Goal: Information Seeking & Learning: Learn about a topic

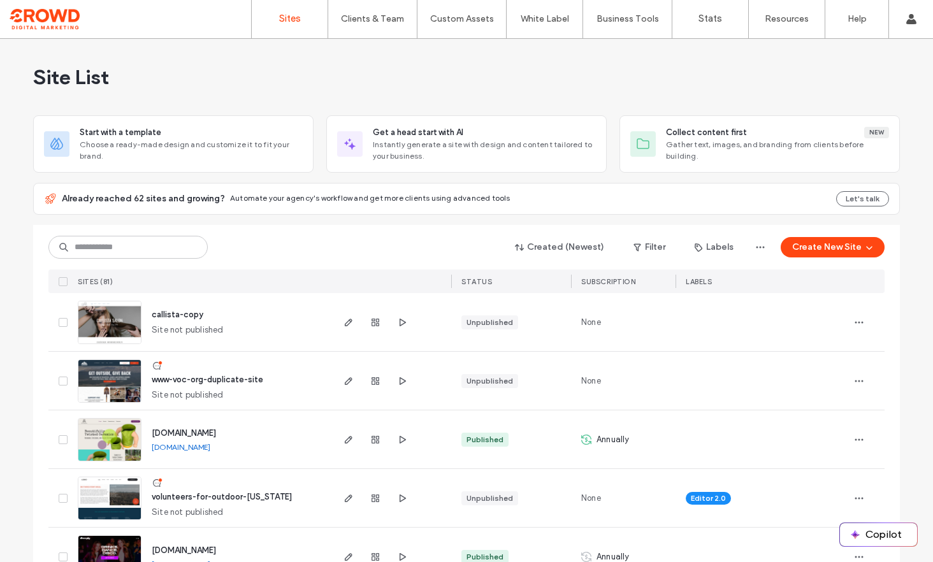
click at [85, 386] on img at bounding box center [109, 403] width 62 height 87
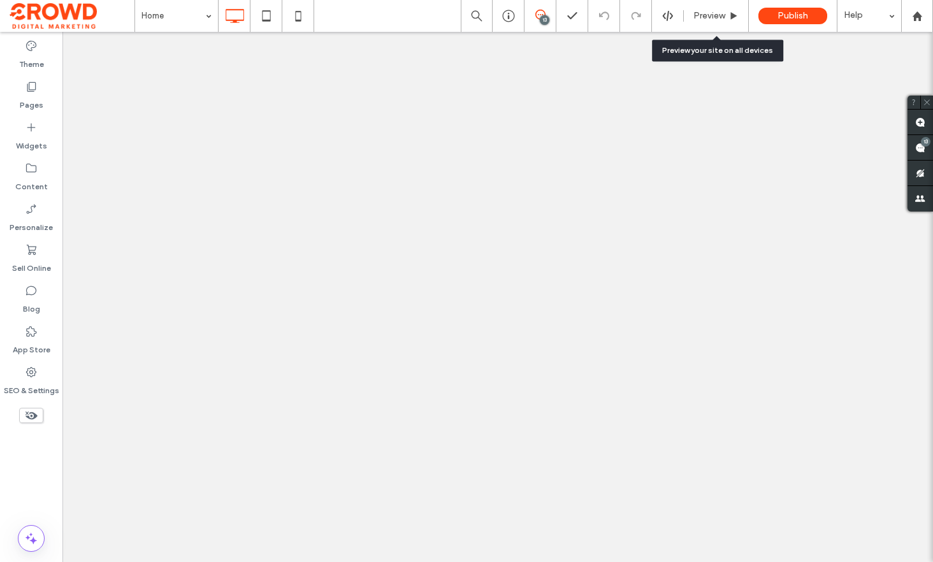
click at [710, 13] on span "Preview" at bounding box center [709, 16] width 32 height 10
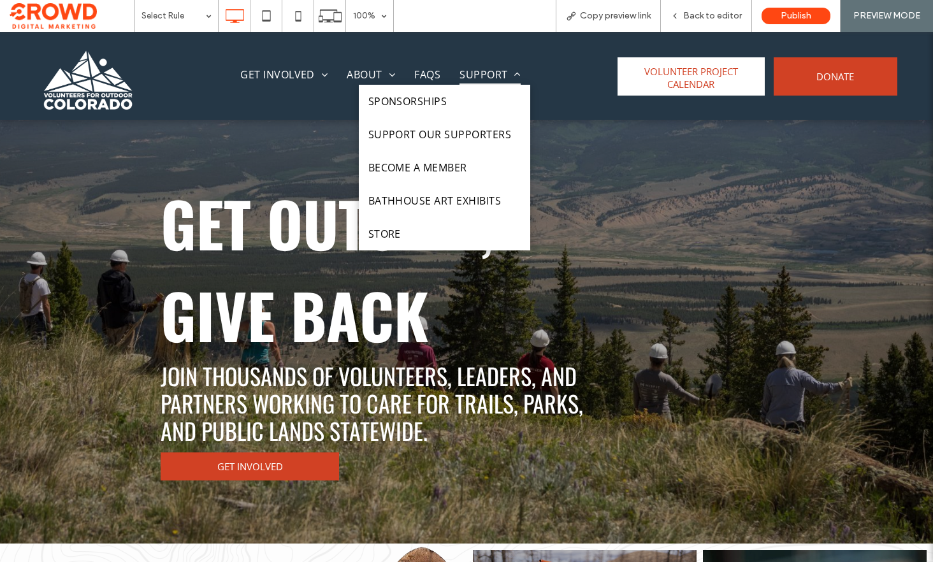
click at [495, 73] on span "Support" at bounding box center [489, 74] width 61 height 20
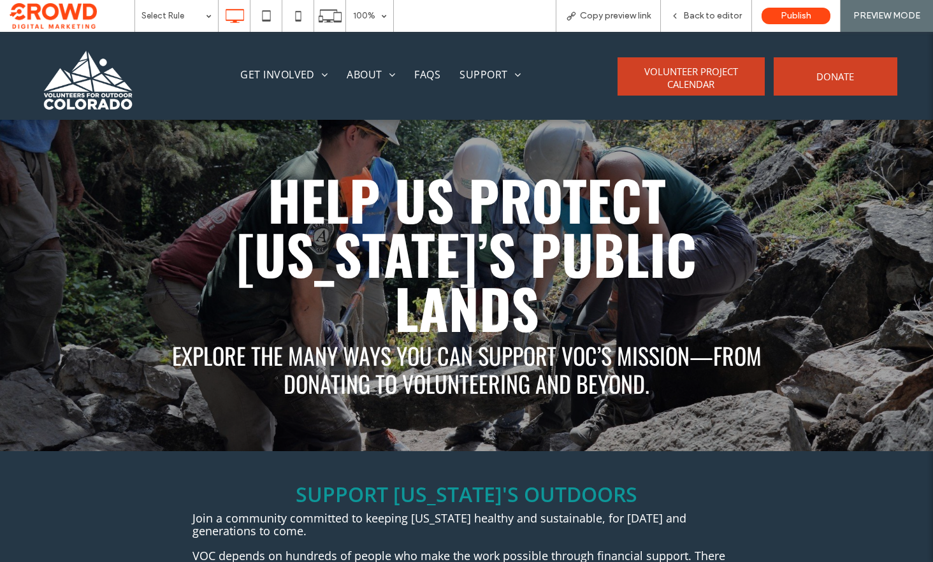
scroll to position [827, 0]
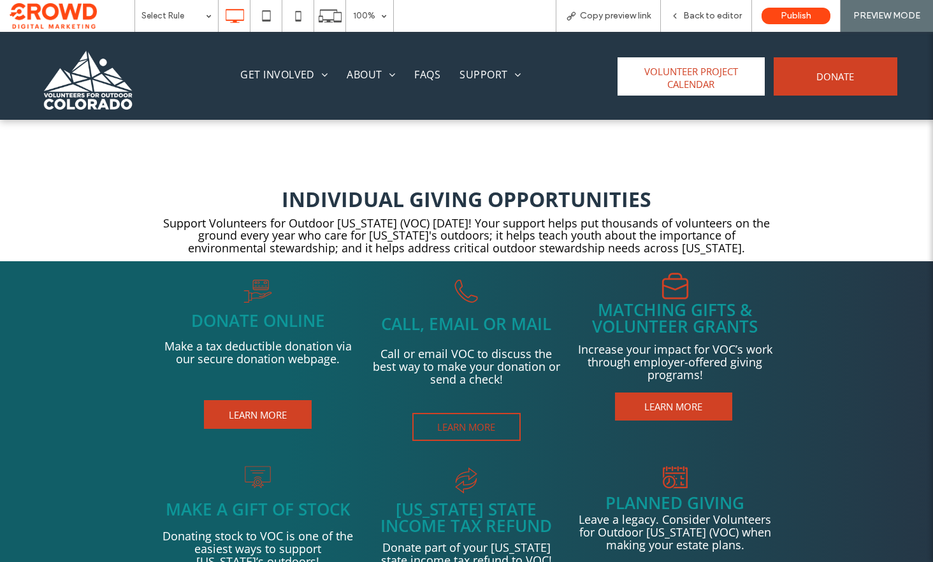
click at [463, 423] on span "LEARN MORE" at bounding box center [466, 426] width 67 height 25
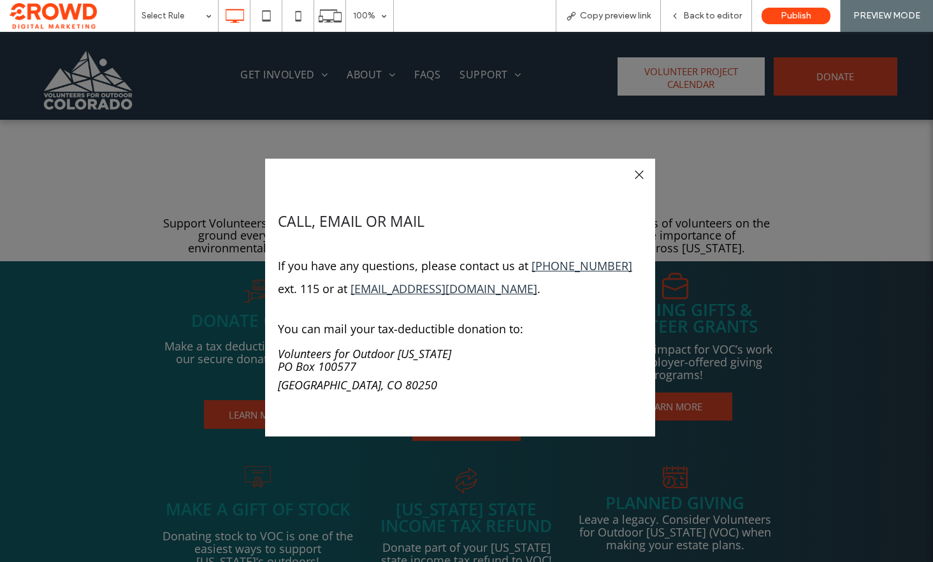
click at [644, 172] on div at bounding box center [638, 174] width 17 height 17
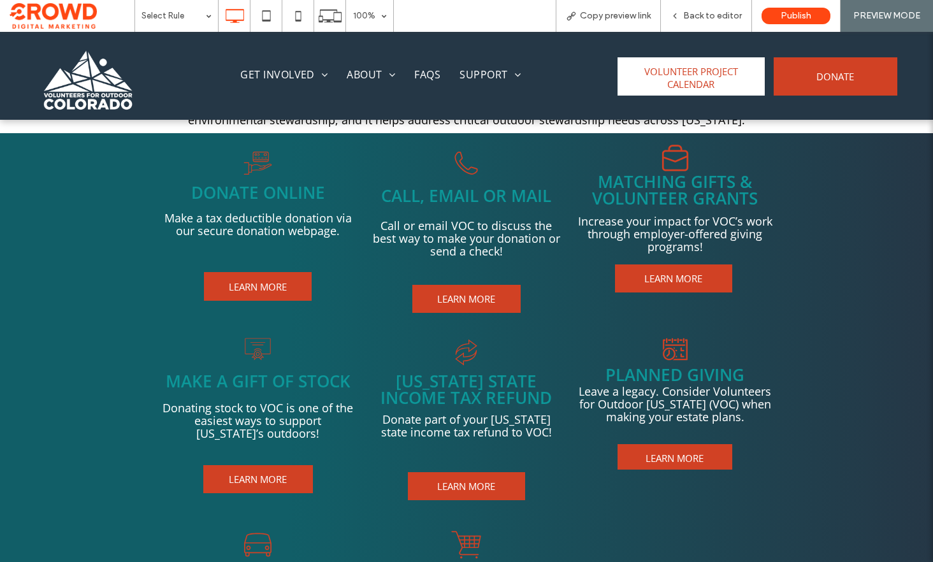
scroll to position [978, 0]
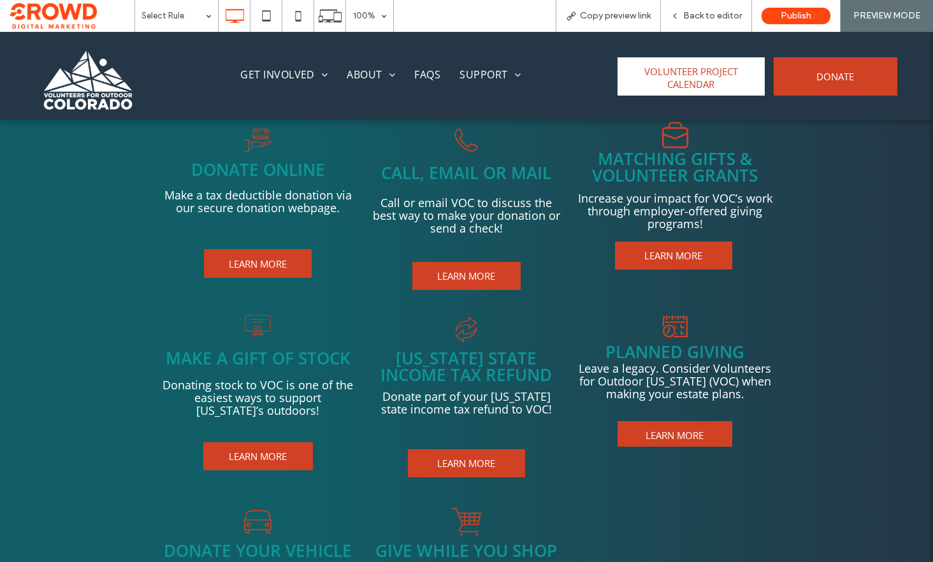
click at [278, 263] on span "LEARN MORE" at bounding box center [257, 263] width 67 height 25
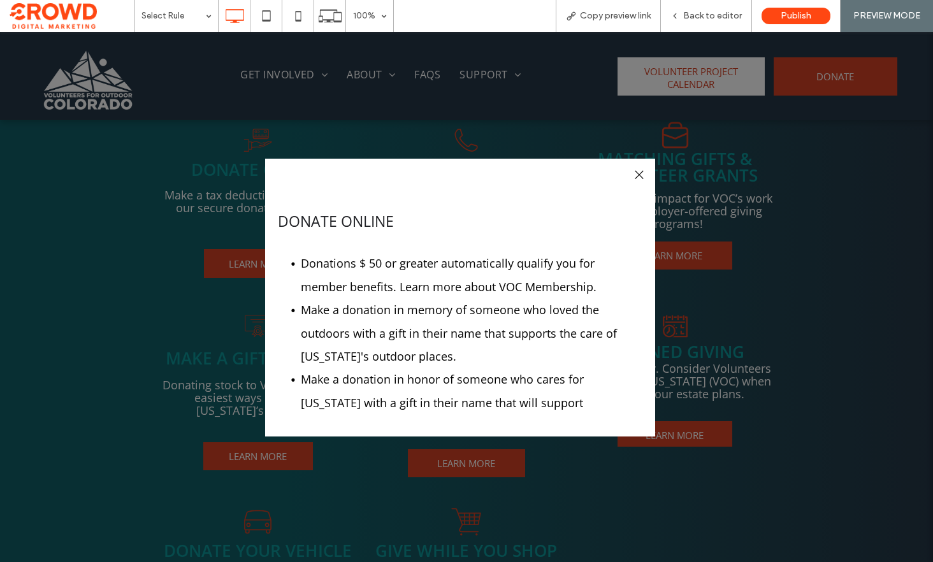
click at [634, 174] on div at bounding box center [638, 174] width 17 height 17
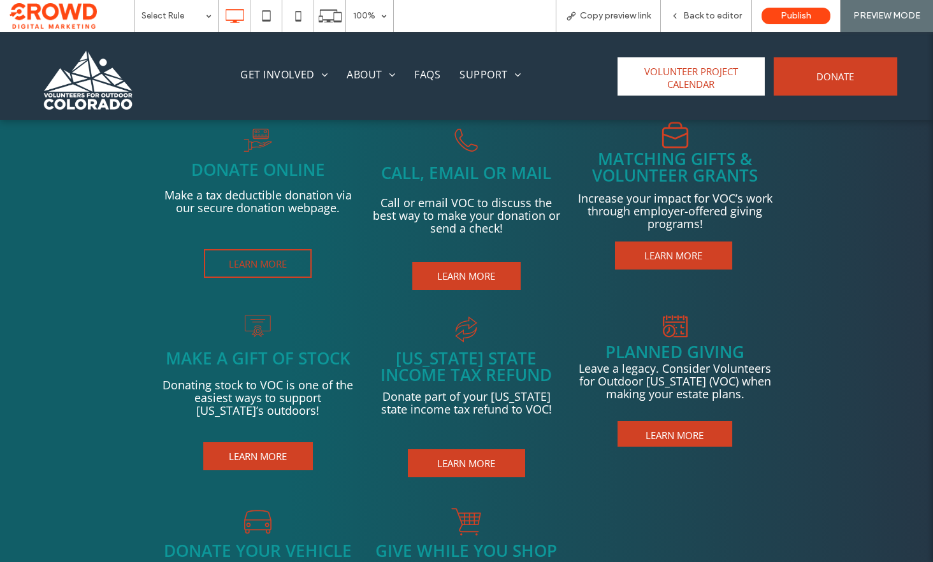
click at [252, 264] on span "LEARN MORE" at bounding box center [257, 263] width 67 height 25
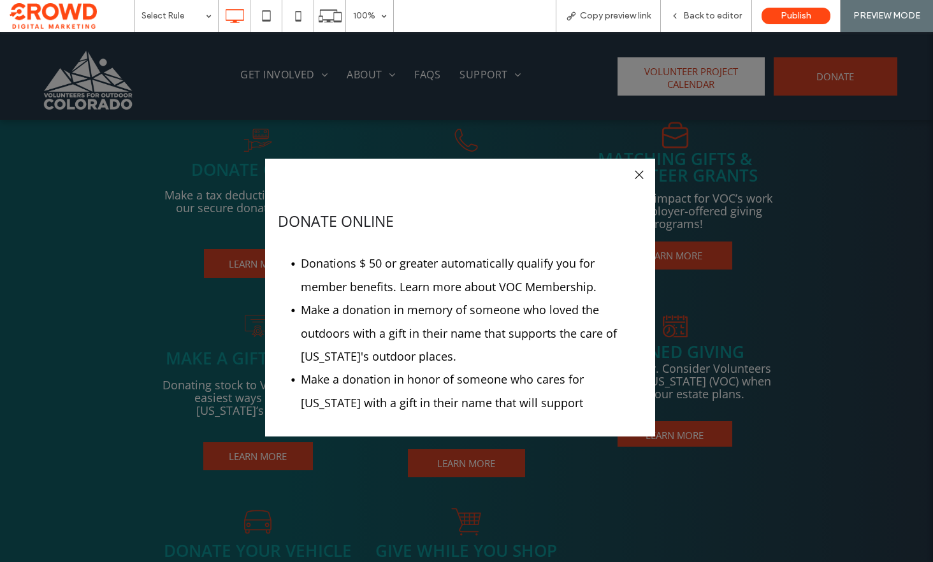
click at [639, 177] on div at bounding box center [638, 174] width 17 height 17
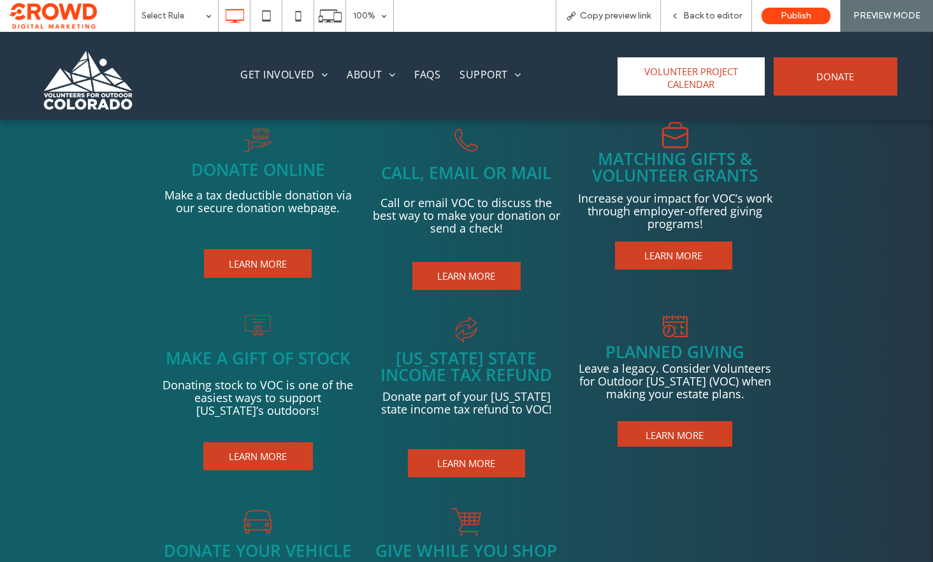
click at [443, 279] on span "LEARN MORE" at bounding box center [466, 275] width 67 height 25
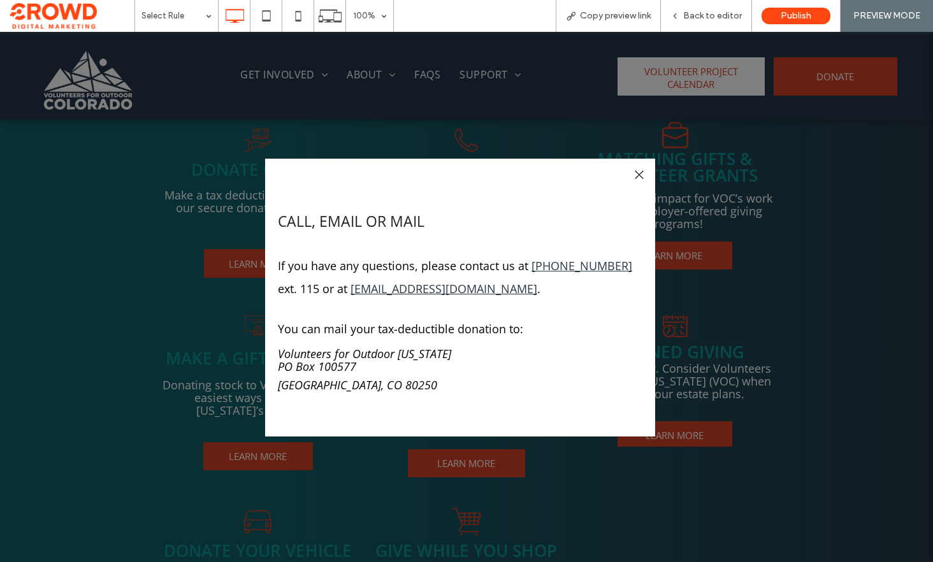
click at [645, 173] on div at bounding box center [638, 174] width 17 height 17
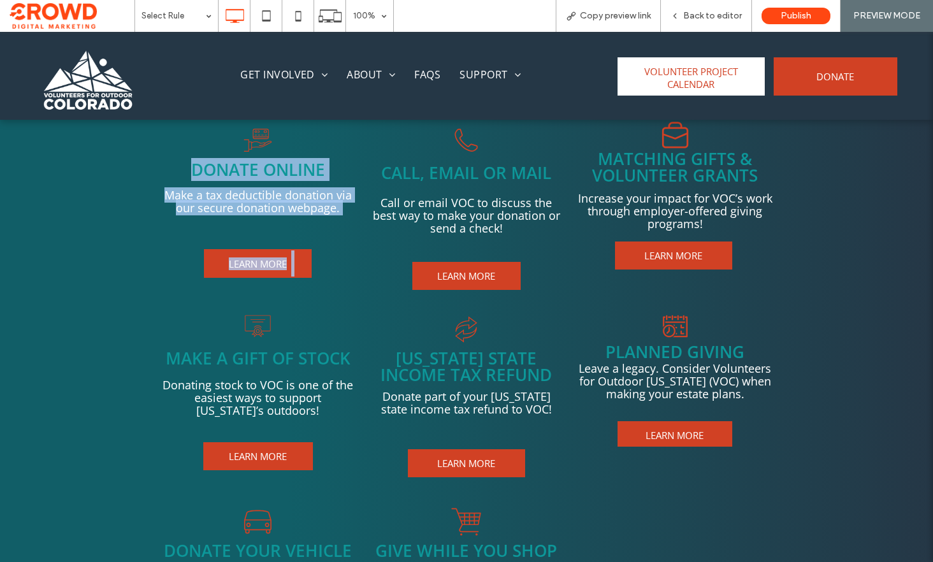
drag, startPoint x: 184, startPoint y: 164, endPoint x: 338, endPoint y: 262, distance: 183.0
click at [338, 261] on div "DONATE ONLINE Make a tax deductible donation via our secure donation webpage. L…" at bounding box center [263, 205] width 204 height 168
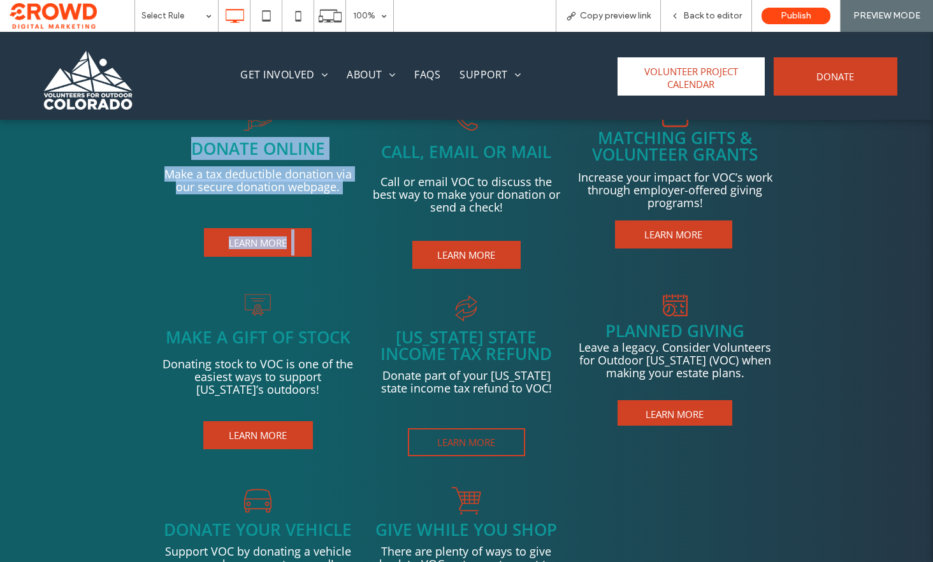
scroll to position [1002, 0]
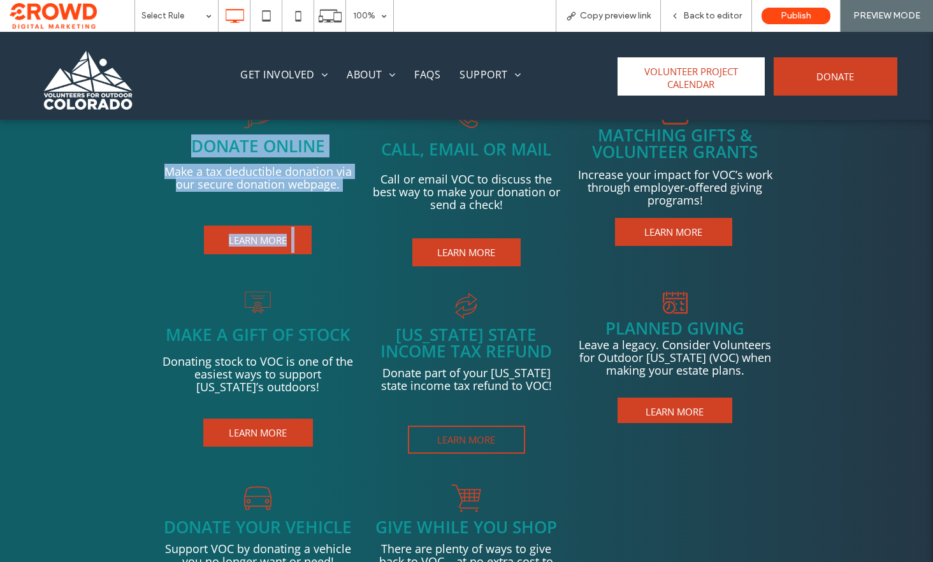
click at [504, 444] on link "LEARN MORE" at bounding box center [466, 440] width 117 height 28
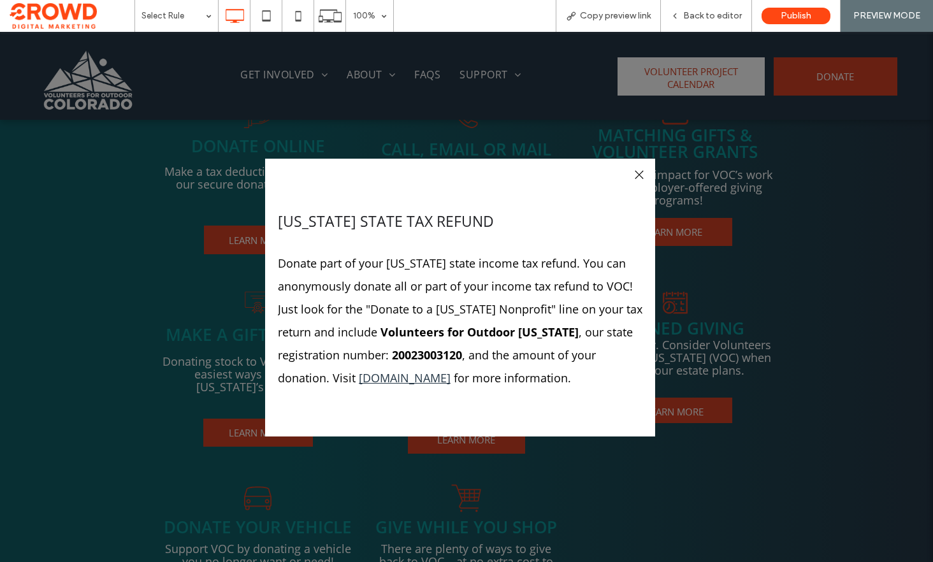
click at [637, 175] on div at bounding box center [638, 174] width 17 height 17
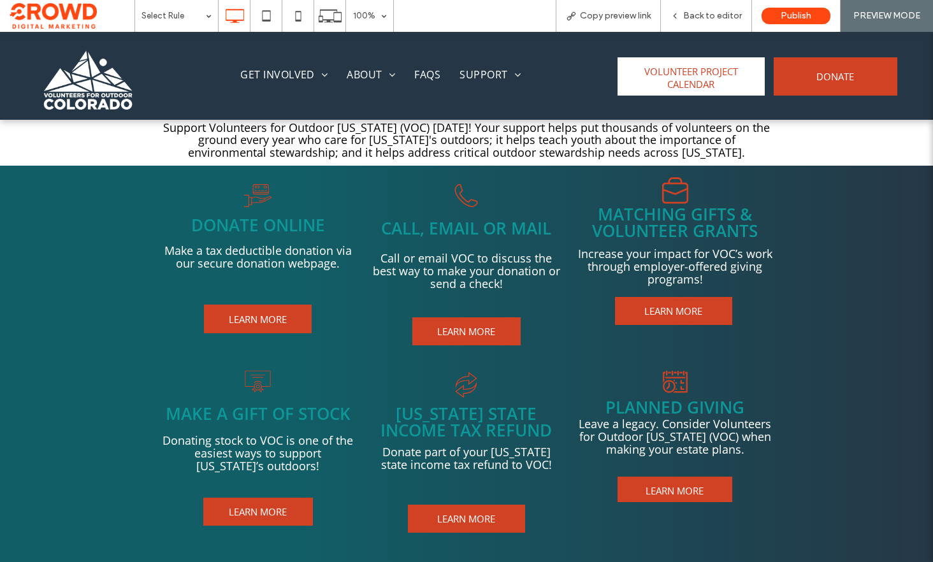
scroll to position [927, 0]
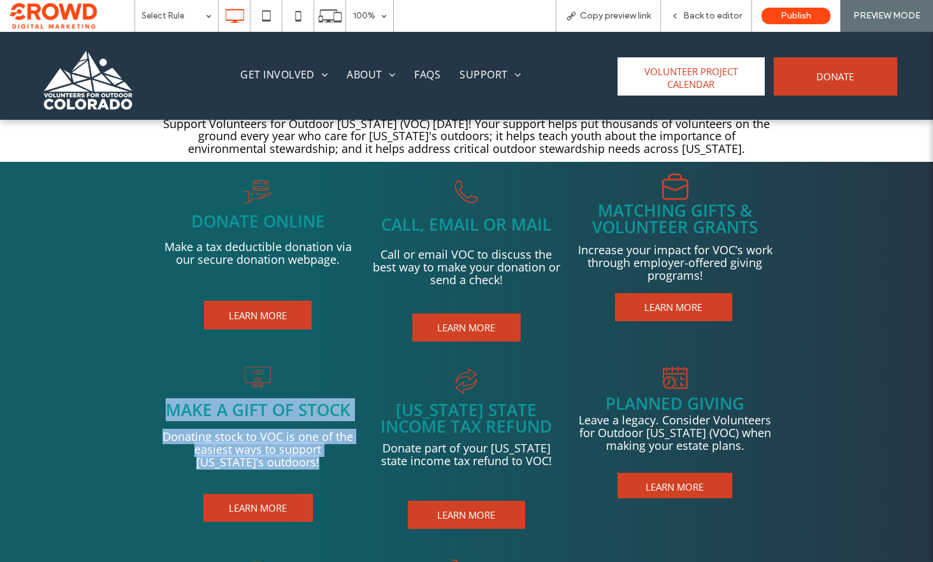
drag, startPoint x: 189, startPoint y: 420, endPoint x: 305, endPoint y: 470, distance: 126.4
click at [305, 471] on div "MAKE A GIFT OF STOCK Donating stock to VOC is one of the easiest ways to suppor…" at bounding box center [263, 448] width 204 height 173
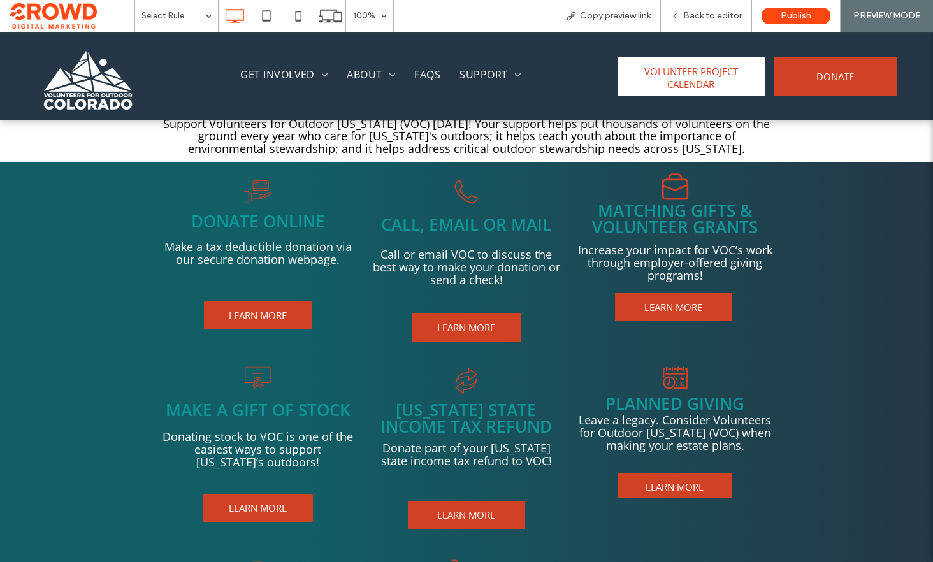
click at [321, 472] on div "MAKE A GIFT OF STOCK Donating stock to VOC is one of the easiest ways to suppor…" at bounding box center [263, 448] width 204 height 173
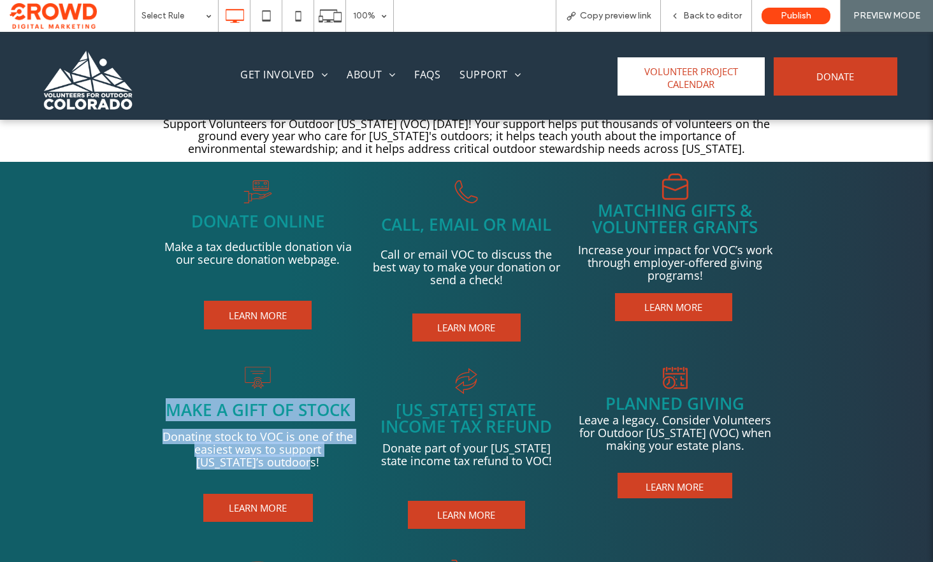
drag, startPoint x: 328, startPoint y: 465, endPoint x: 163, endPoint y: 400, distance: 176.8
click at [159, 398] on div "MAKE A GIFT OF STOCK Donating stock to VOC is one of the easiest ways to suppor…" at bounding box center [466, 448] width 933 height 192
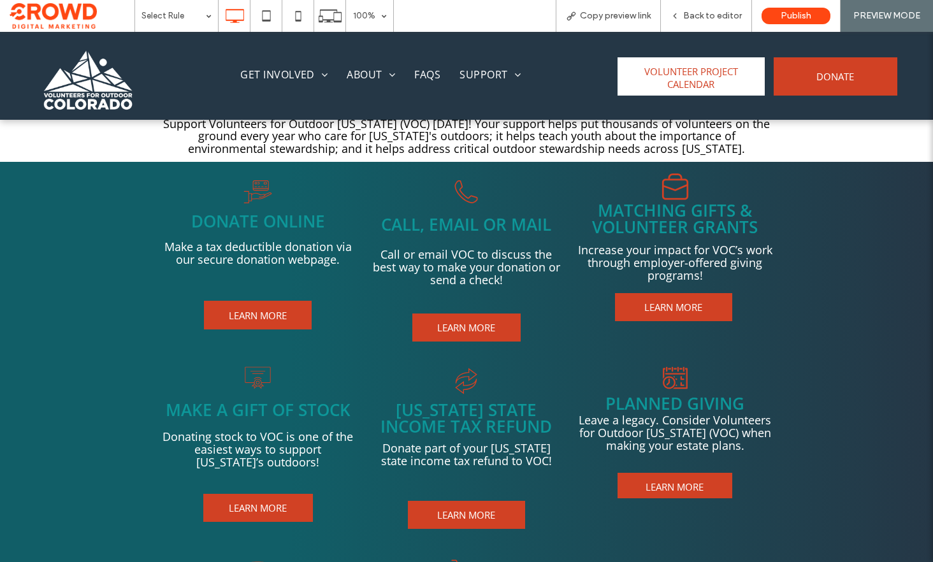
drag, startPoint x: 302, startPoint y: 454, endPoint x: 312, endPoint y: 464, distance: 14.0
click at [303, 454] on span "Donating stock to VOC is one of the easiest ways to support [US_STATE]’s outdoo…" at bounding box center [258, 449] width 191 height 41
click at [273, 498] on span "LEARN MORE" at bounding box center [257, 507] width 67 height 25
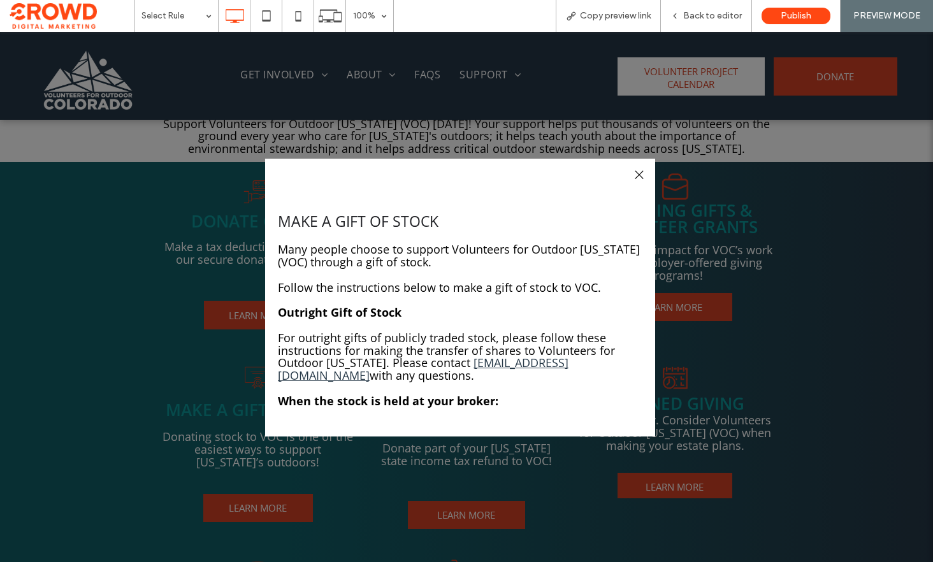
click at [640, 173] on div at bounding box center [638, 174] width 17 height 17
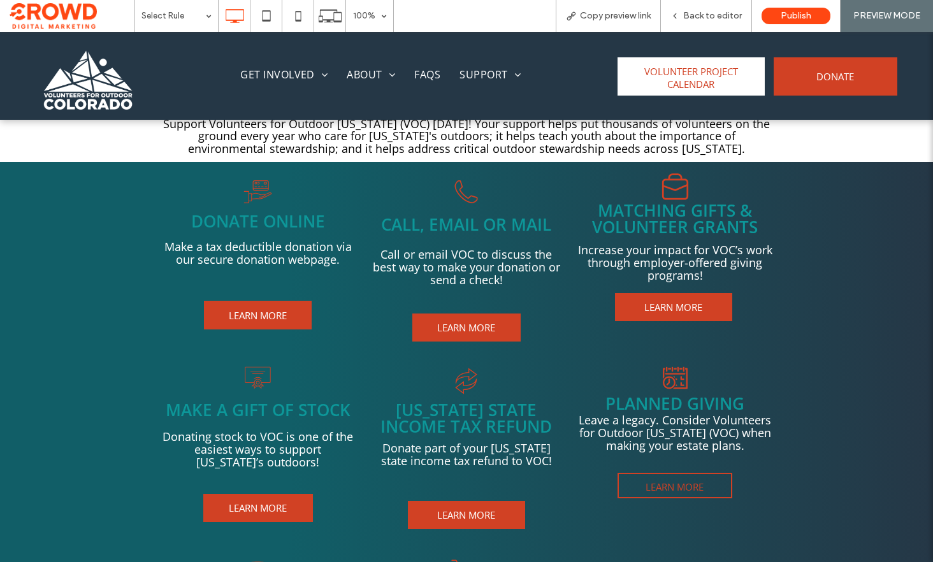
click at [697, 489] on span "LEARN MORE" at bounding box center [674, 486] width 67 height 25
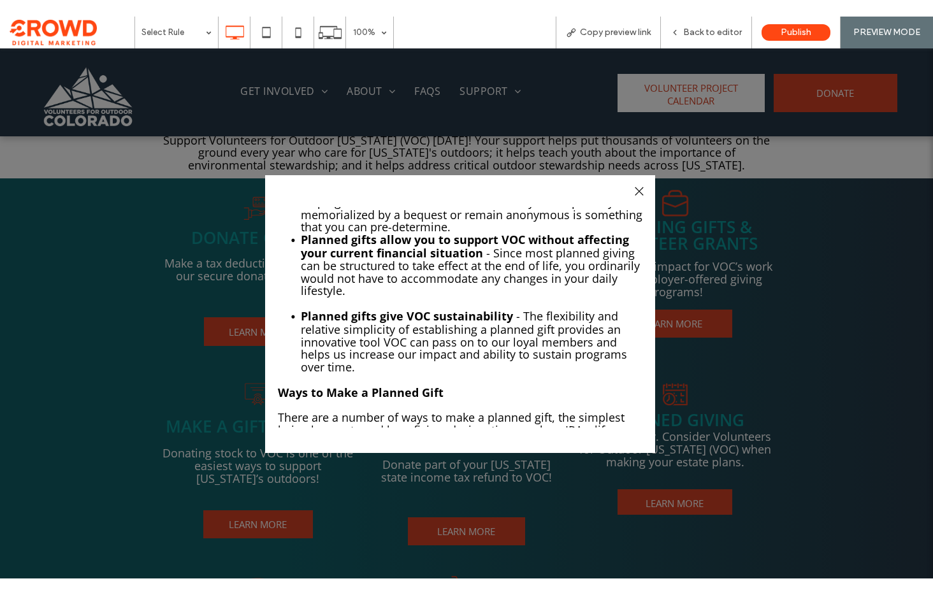
scroll to position [0, 0]
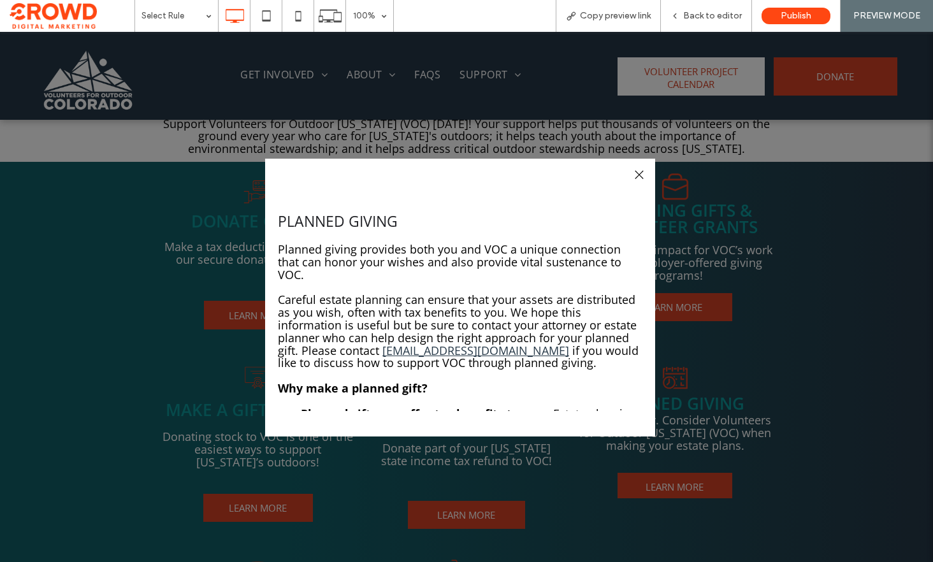
click at [637, 175] on div at bounding box center [638, 174] width 17 height 17
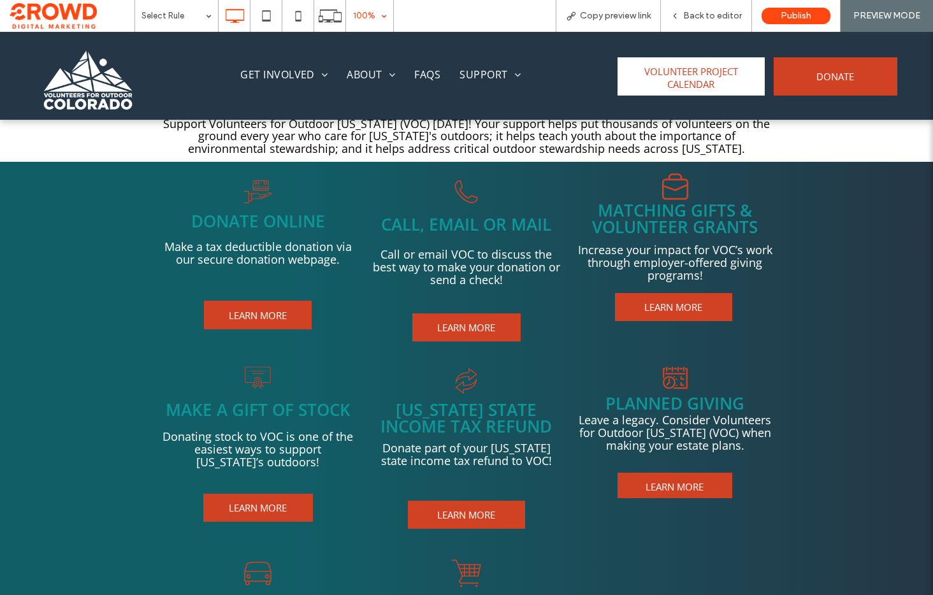
scroll to position [927, 0]
